Goal: Task Accomplishment & Management: Manage account settings

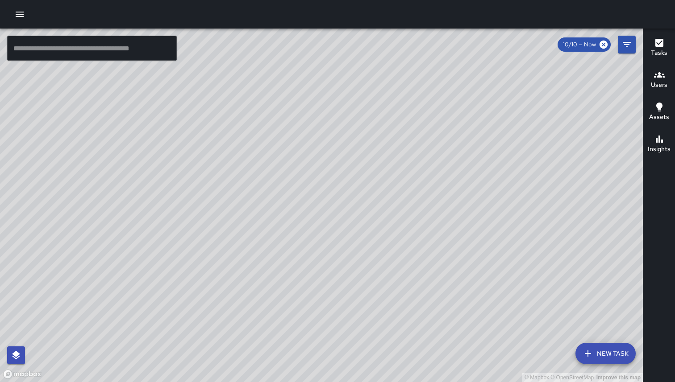
click at [19, 16] on icon "button" at bounding box center [20, 14] width 8 height 5
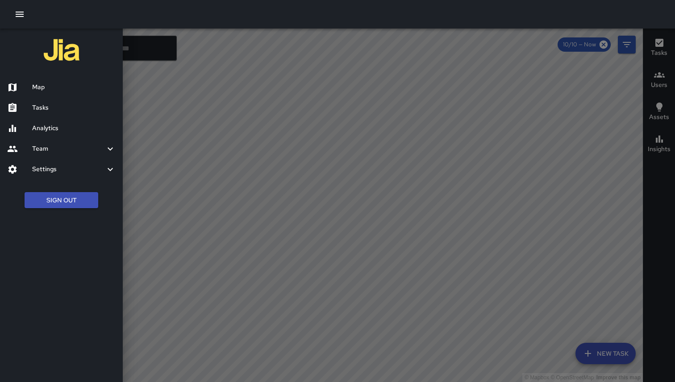
click at [46, 207] on button "Sign Out" at bounding box center [62, 200] width 74 height 17
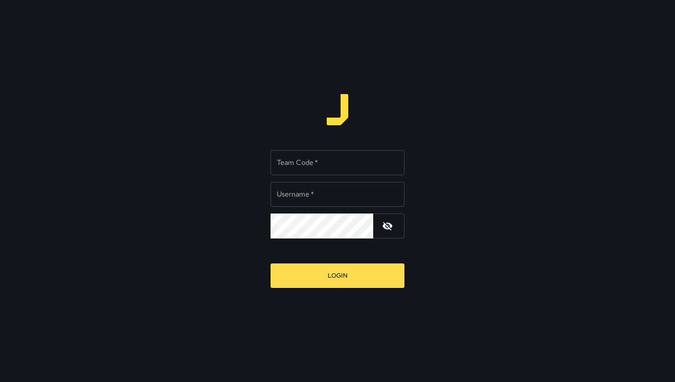
click at [288, 165] on input "Team Code   *" at bounding box center [337, 162] width 134 height 25
type input "***"
type input "**********"
click at [270, 264] on button "Login" at bounding box center [337, 276] width 134 height 25
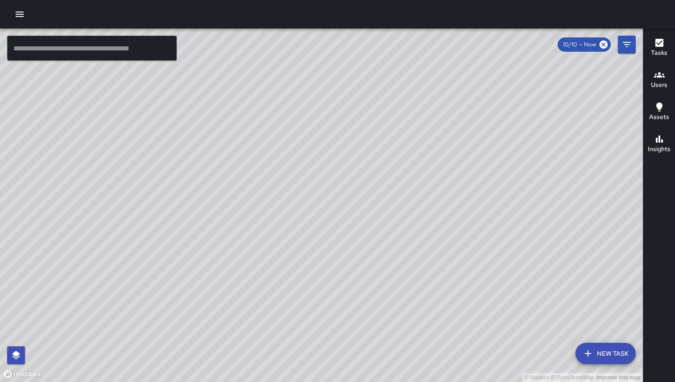
drag, startPoint x: 533, startPoint y: 74, endPoint x: 446, endPoint y: 125, distance: 101.0
click at [446, 125] on div "© Mapbox © OpenStreetMap Improve this map" at bounding box center [321, 206] width 642 height 354
drag, startPoint x: 462, startPoint y: 116, endPoint x: 443, endPoint y: 204, distance: 90.9
click at [443, 205] on div "© Mapbox © OpenStreetMap Improve this map" at bounding box center [321, 206] width 642 height 354
drag, startPoint x: 431, startPoint y: 165, endPoint x: 416, endPoint y: 242, distance: 78.2
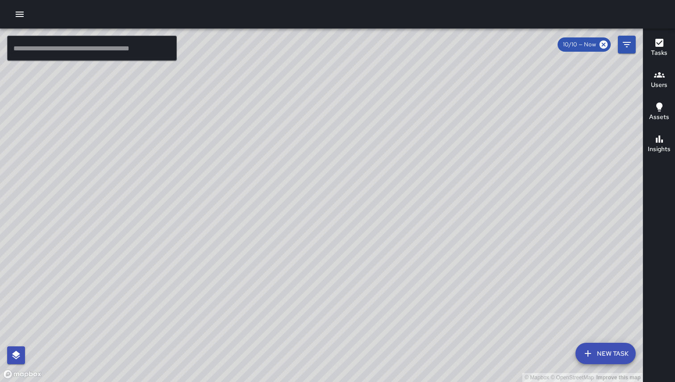
click at [416, 243] on div "© Mapbox © OpenStreetMap Improve this map" at bounding box center [321, 206] width 642 height 354
drag, startPoint x: 377, startPoint y: 124, endPoint x: 328, endPoint y: 216, distance: 103.6
click at [328, 216] on div "© Mapbox © OpenStreetMap Improve this map" at bounding box center [321, 206] width 642 height 354
drag, startPoint x: 338, startPoint y: 141, endPoint x: 343, endPoint y: 189, distance: 48.5
click at [343, 189] on div "© Mapbox © OpenStreetMap Improve this map" at bounding box center [321, 206] width 642 height 354
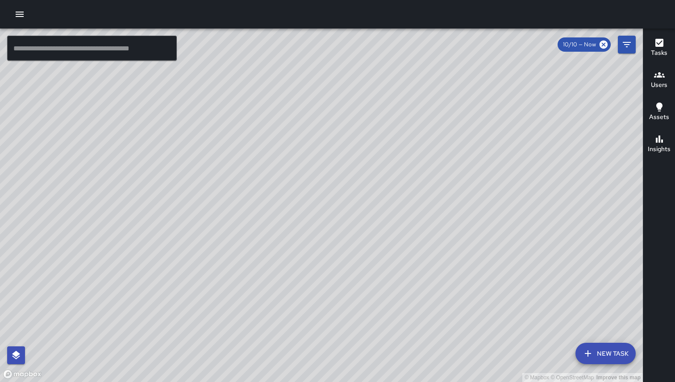
click at [18, 14] on icon "button" at bounding box center [20, 14] width 8 height 5
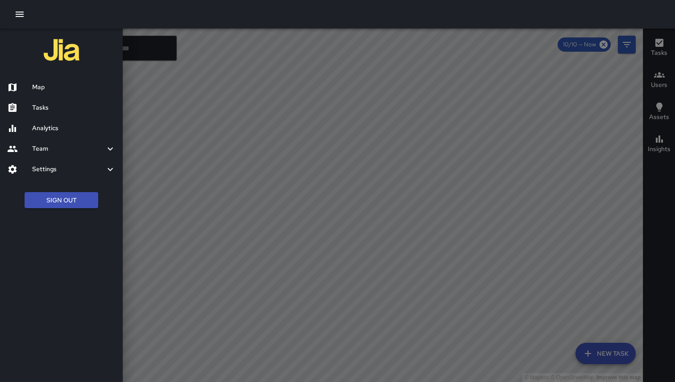
click at [50, 210] on ul "Sign Out" at bounding box center [61, 200] width 123 height 34
click at [50, 203] on button "Sign Out" at bounding box center [62, 200] width 74 height 17
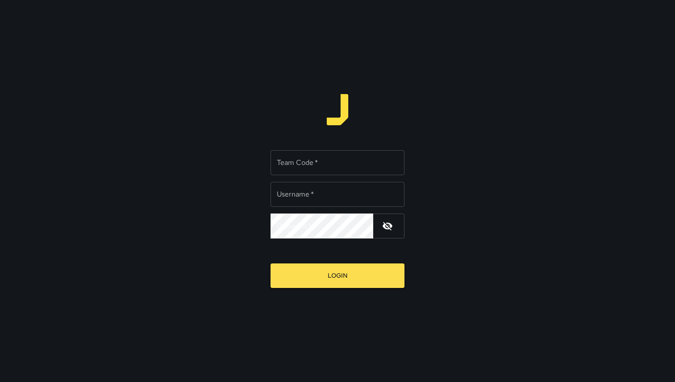
click at [303, 157] on input "Team Code   *" at bounding box center [337, 162] width 134 height 25
type input "*****"
click at [270, 264] on button "Login" at bounding box center [337, 276] width 134 height 25
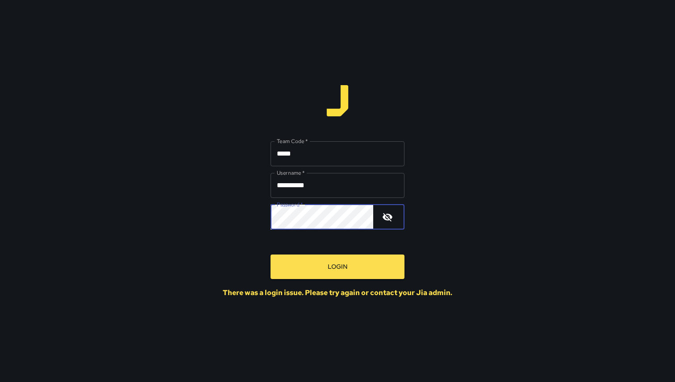
click at [324, 189] on input "**********" at bounding box center [337, 185] width 134 height 25
type input "**********"
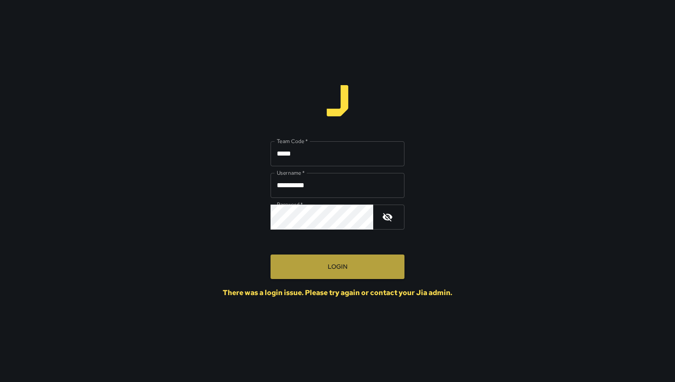
click at [330, 262] on button "Login" at bounding box center [337, 267] width 134 height 25
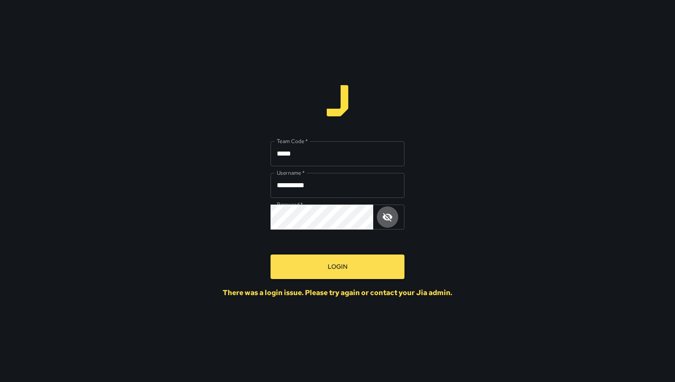
click at [387, 219] on icon "button" at bounding box center [387, 217] width 11 height 11
click at [351, 263] on button "Login" at bounding box center [337, 267] width 134 height 25
click at [270, 255] on button "Login" at bounding box center [337, 267] width 134 height 25
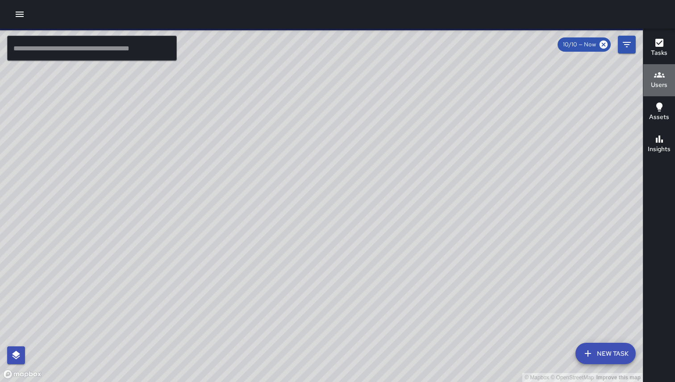
click at [662, 82] on h6 "Users" at bounding box center [658, 85] width 17 height 10
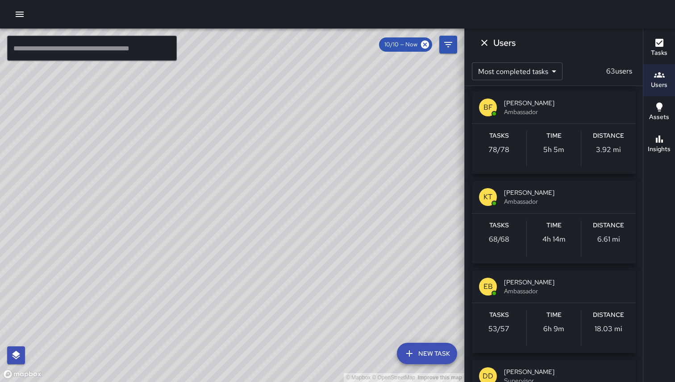
scroll to position [92, 0]
click at [20, 17] on icon "button" at bounding box center [19, 14] width 11 height 11
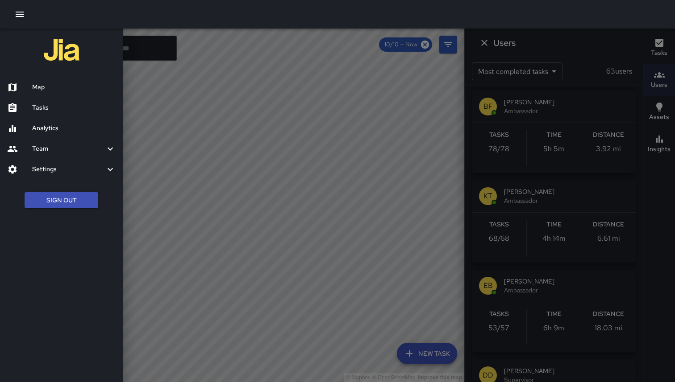
click at [54, 149] on h6 "Team" at bounding box center [68, 149] width 73 height 10
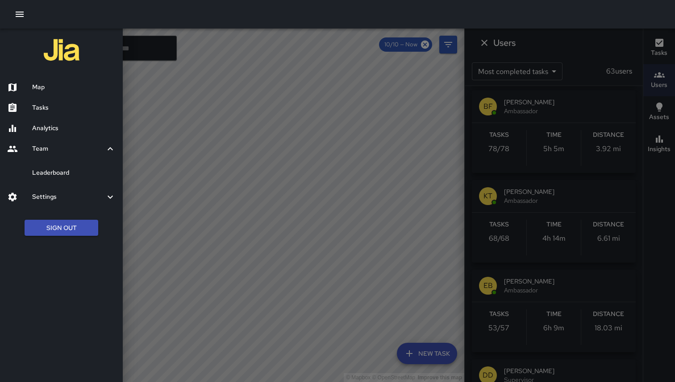
click at [59, 145] on h6 "Team" at bounding box center [68, 149] width 73 height 10
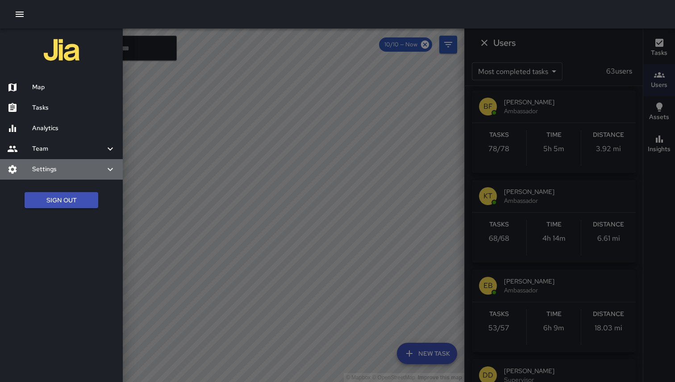
click at [62, 166] on h6 "Settings" at bounding box center [68, 170] width 73 height 10
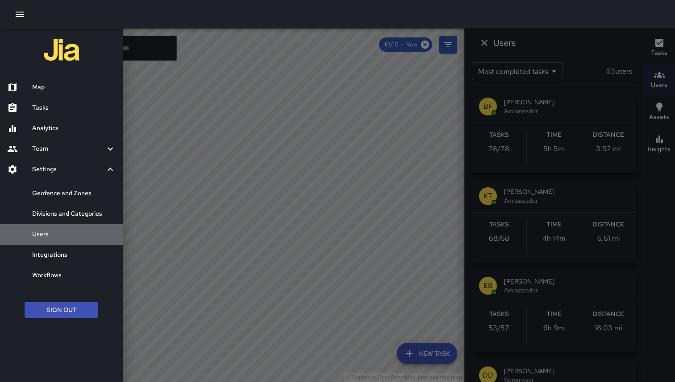
click at [47, 238] on h6 "Users" at bounding box center [73, 235] width 83 height 10
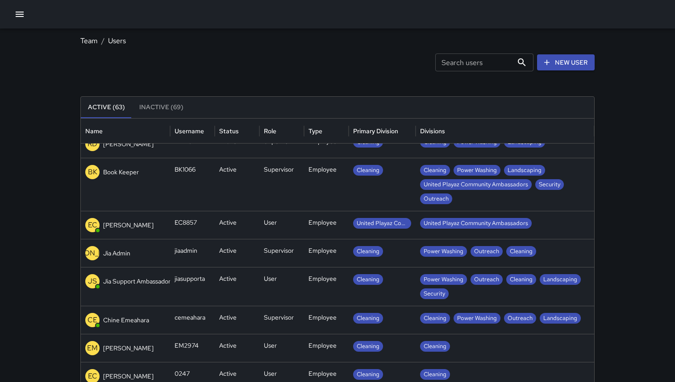
click at [212, 249] on div "jiaadmin" at bounding box center [192, 253] width 45 height 28
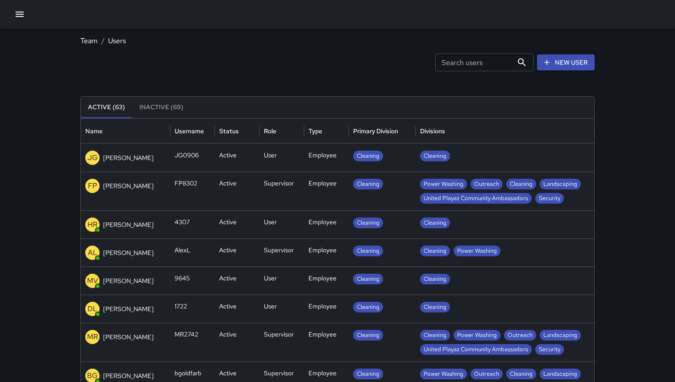
click at [554, 62] on link "New User" at bounding box center [566, 62] width 58 height 17
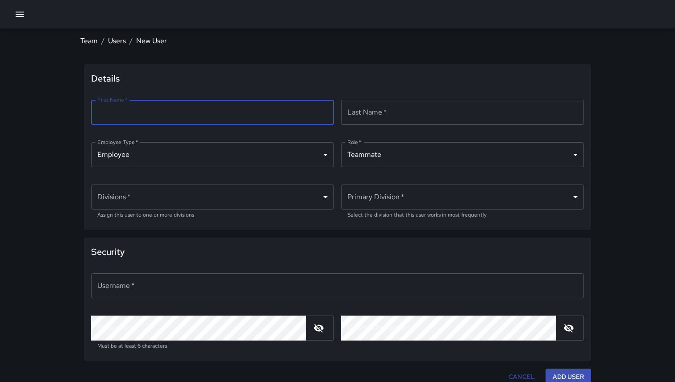
click at [215, 108] on input "First Name   *" at bounding box center [212, 112] width 243 height 25
type input "****"
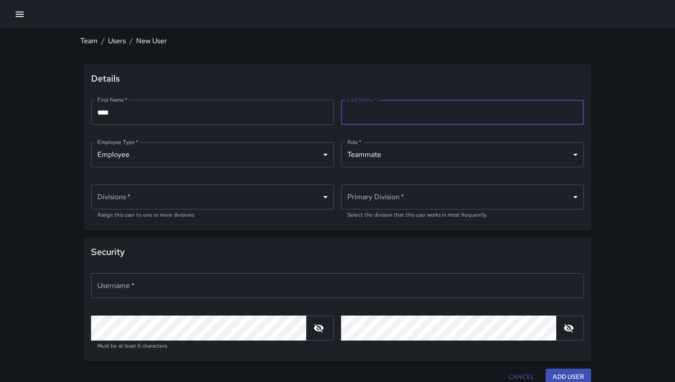
type input "*"
type input "******"
click at [350, 155] on body "Team / Users / New User Details First Name   * **** First Name   * ​ Last Name …" at bounding box center [337, 194] width 675 height 389
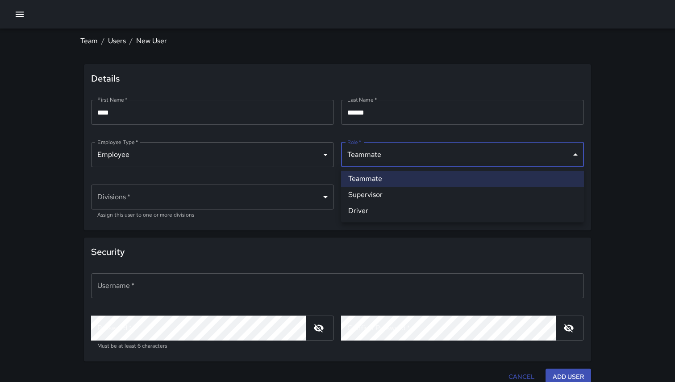
click at [356, 202] on li "Supervisor" at bounding box center [462, 195] width 243 height 16
type input "**********"
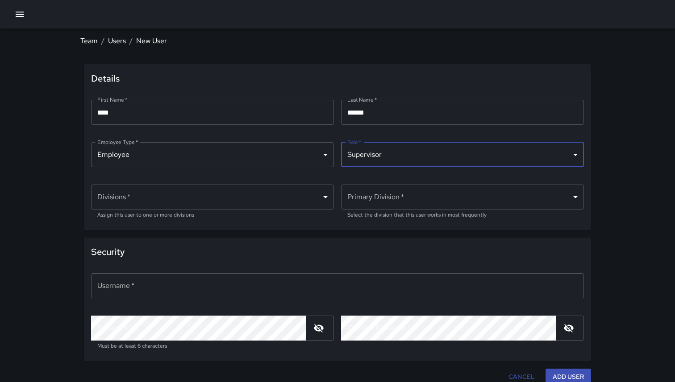
click at [261, 193] on body "**********" at bounding box center [337, 194] width 675 height 389
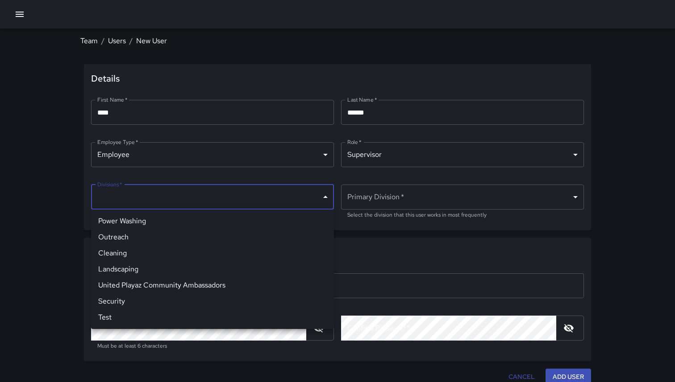
click at [160, 222] on li "Power Washing" at bounding box center [212, 221] width 243 height 16
type input "**********"
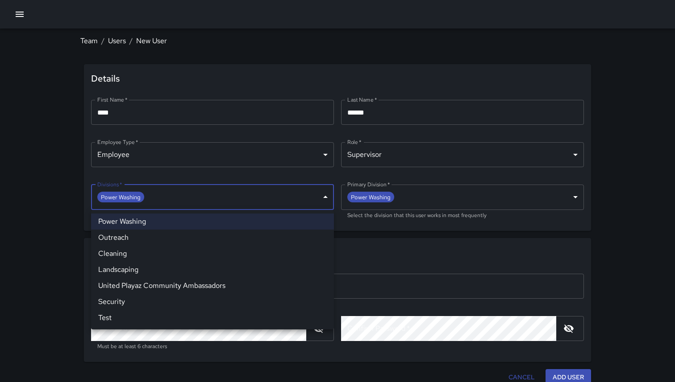
click at [158, 236] on li "Outreach" at bounding box center [212, 238] width 243 height 16
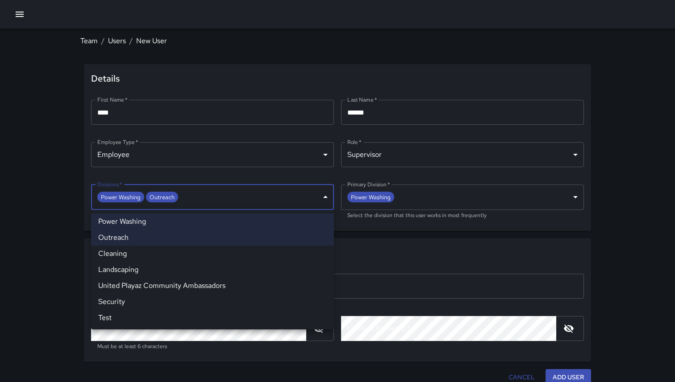
click at [158, 251] on li "Cleaning" at bounding box center [212, 254] width 243 height 16
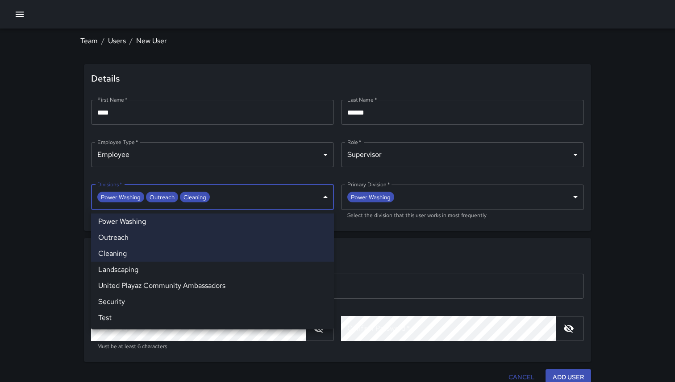
click at [157, 269] on li "Landscaping" at bounding box center [212, 270] width 243 height 16
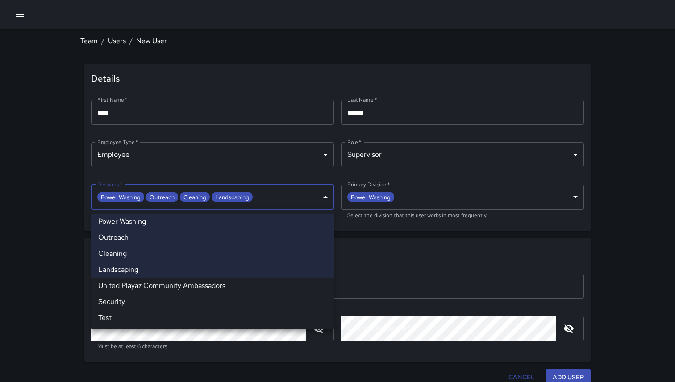
click at [157, 290] on li "United Playaz Community Ambassadors" at bounding box center [212, 286] width 243 height 16
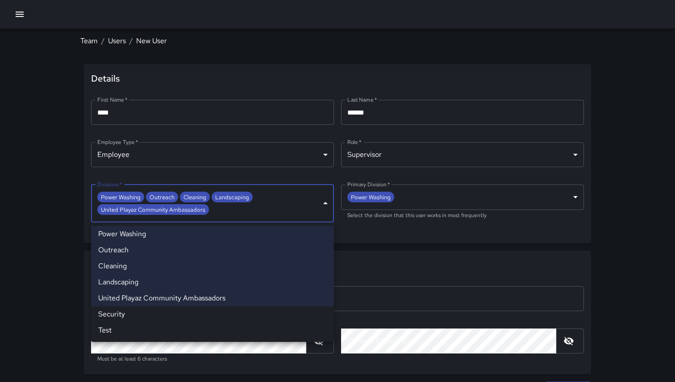
click at [143, 318] on li "Security" at bounding box center [212, 314] width 243 height 16
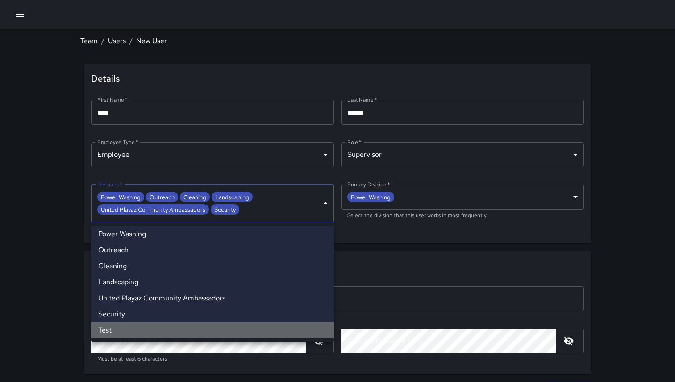
click at [165, 329] on li "Test" at bounding box center [212, 331] width 243 height 16
type input "**********"
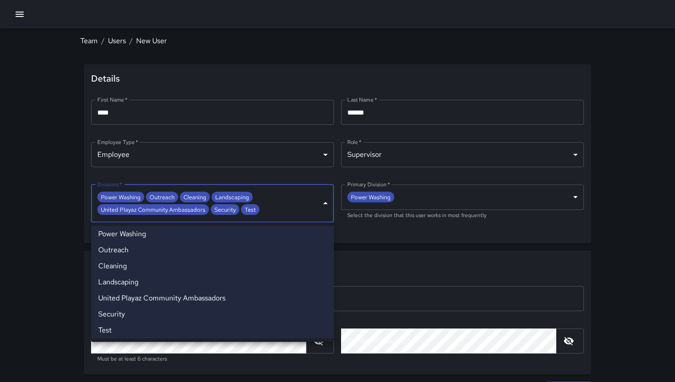
click at [365, 246] on div at bounding box center [337, 191] width 675 height 382
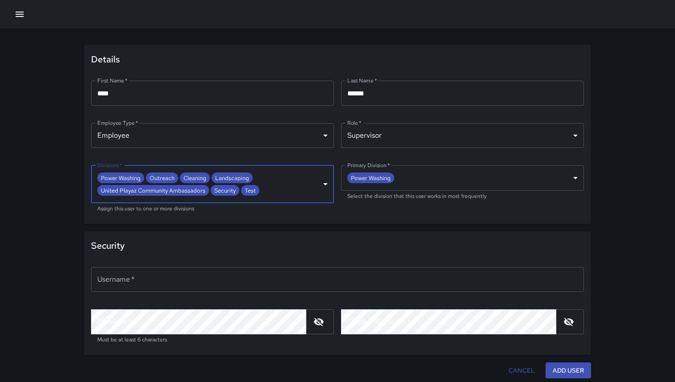
click at [253, 279] on input "Username   *" at bounding box center [337, 279] width 492 height 25
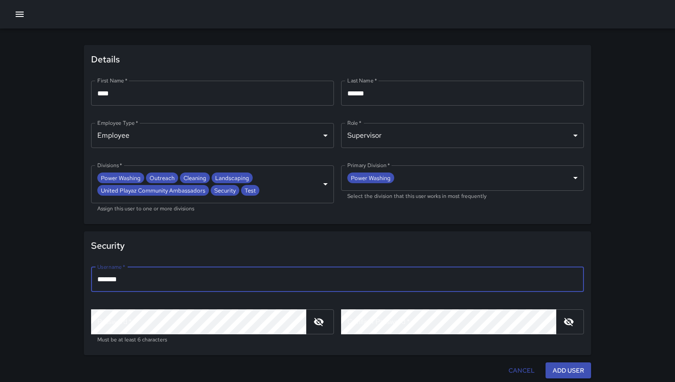
type input "*******"
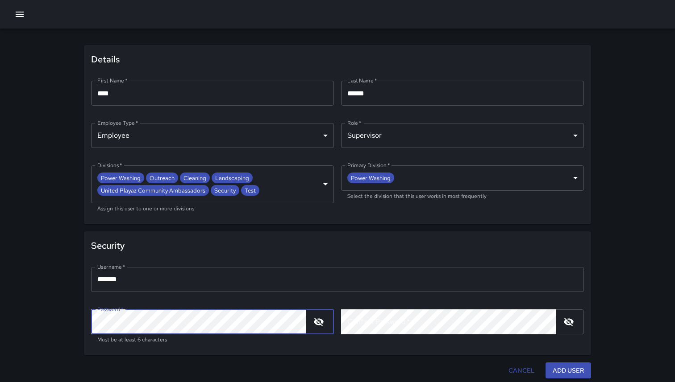
click at [318, 321] on icon "button" at bounding box center [319, 322] width 10 height 8
click at [560, 377] on button "Add User" at bounding box center [568, 371] width 46 height 17
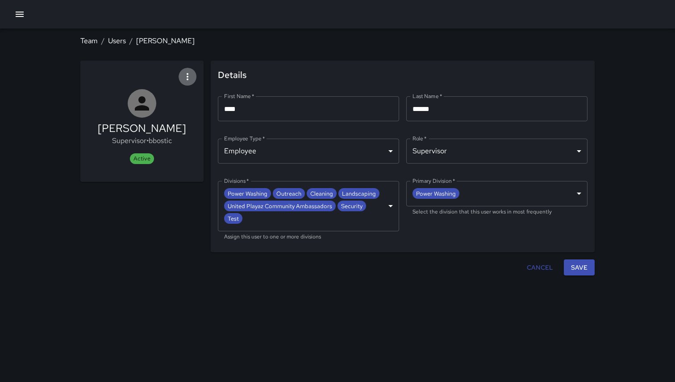
click at [188, 82] on button "button" at bounding box center [187, 77] width 18 height 18
click at [188, 82] on div at bounding box center [337, 191] width 675 height 382
click at [26, 19] on button "button" at bounding box center [20, 14] width 18 height 18
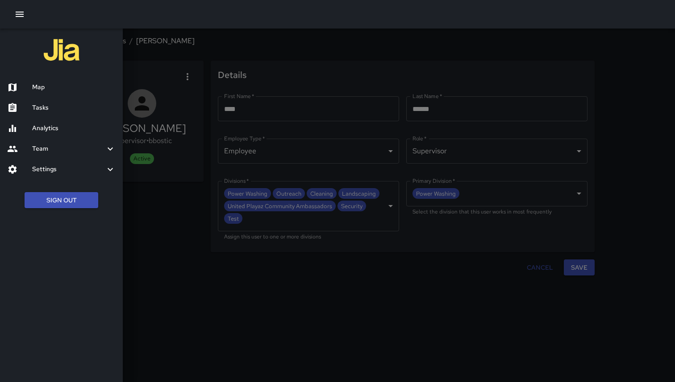
click at [46, 152] on h6 "Team" at bounding box center [68, 149] width 73 height 10
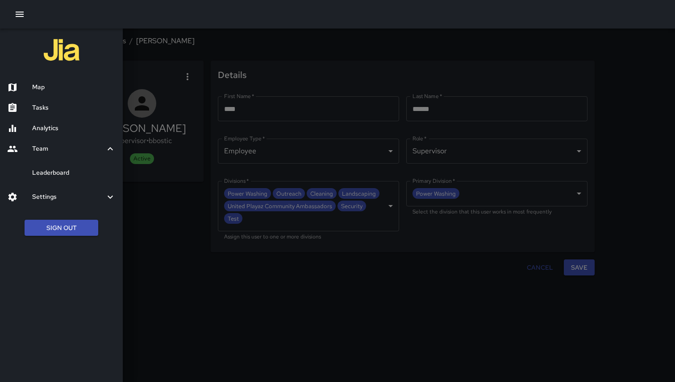
click at [136, 209] on div at bounding box center [337, 191] width 675 height 382
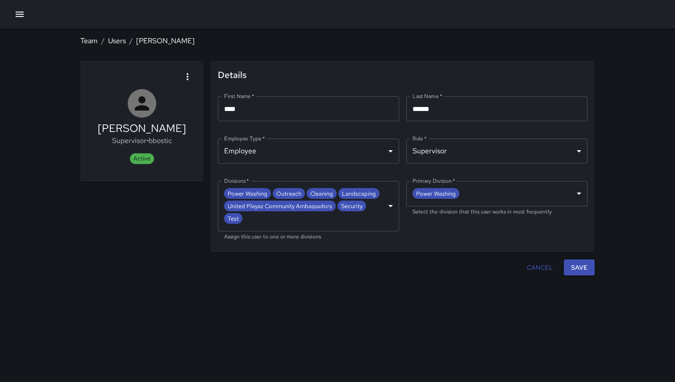
click at [17, 18] on icon "button" at bounding box center [19, 14] width 11 height 11
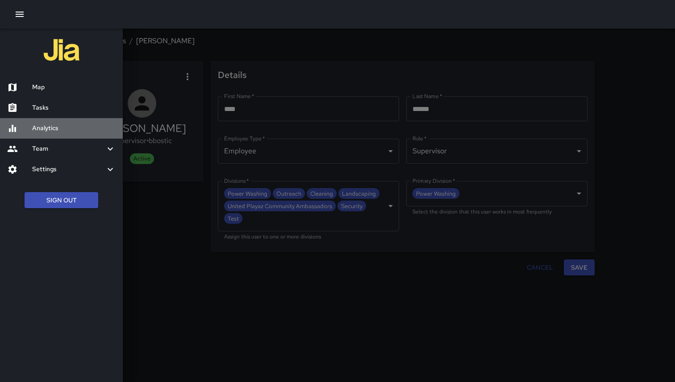
click at [48, 123] on div "Analytics" at bounding box center [61, 128] width 123 height 21
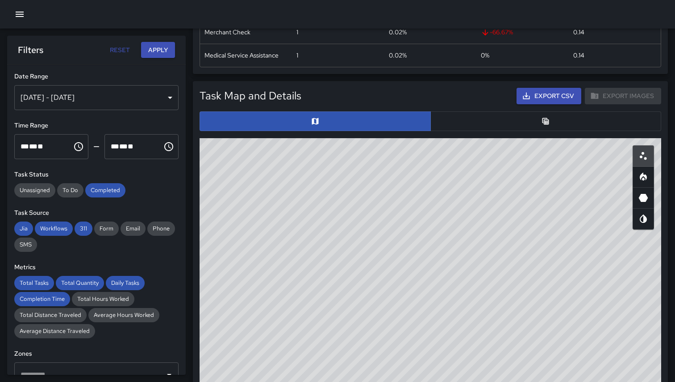
scroll to position [374, 0]
